Goal: Transaction & Acquisition: Purchase product/service

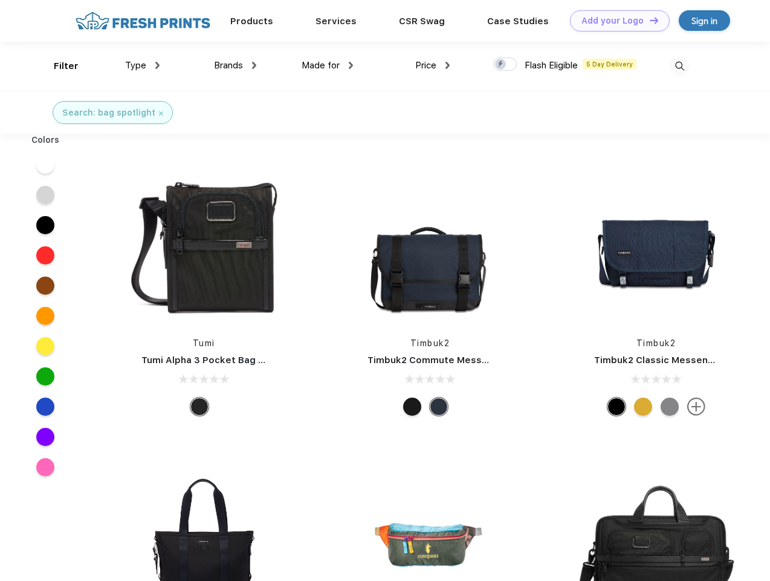
scroll to position [1, 0]
click at [616, 21] on link "Add your Logo Design Tool" at bounding box center [620, 20] width 100 height 21
click at [0, 0] on div "Design Tool" at bounding box center [0, 0] width 0 height 0
click at [649, 20] on link "Add your Logo Design Tool" at bounding box center [620, 20] width 100 height 21
click at [58, 66] on div "Filter" at bounding box center [66, 66] width 25 height 14
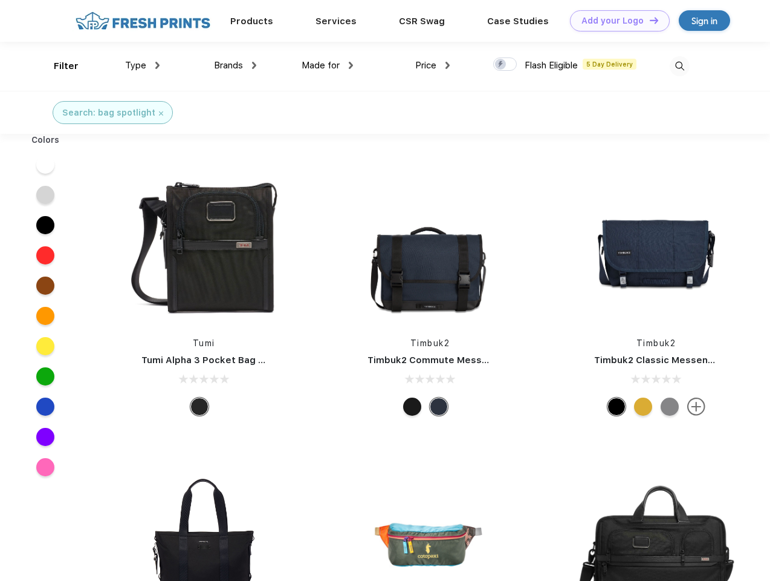
click at [143, 65] on span "Type" at bounding box center [135, 65] width 21 height 11
click at [235, 65] on span "Brands" at bounding box center [228, 65] width 29 height 11
click at [328, 65] on span "Made for" at bounding box center [321, 65] width 38 height 11
click at [433, 65] on span "Price" at bounding box center [425, 65] width 21 height 11
click at [506, 65] on div at bounding box center [506, 63] width 24 height 13
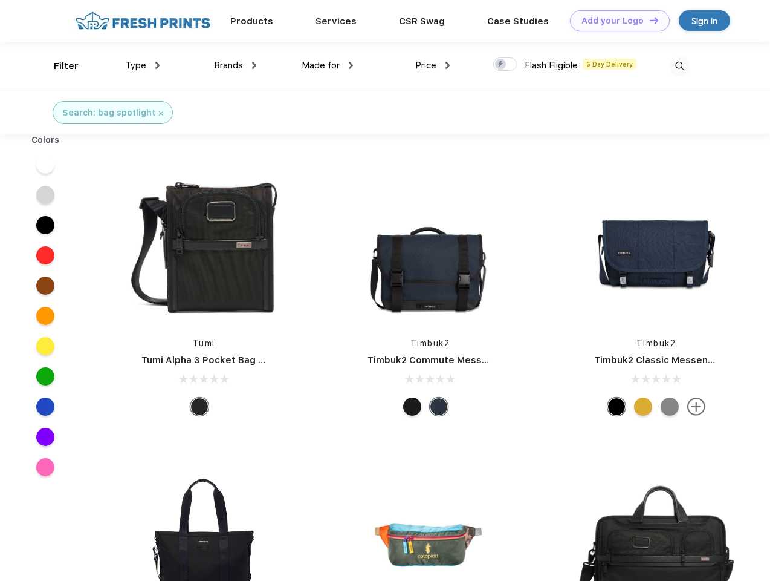
click at [501, 65] on input "checkbox" at bounding box center [498, 61] width 8 height 8
click at [680, 66] on img at bounding box center [680, 66] width 20 height 20
